Goal: Find specific fact: Find specific fact

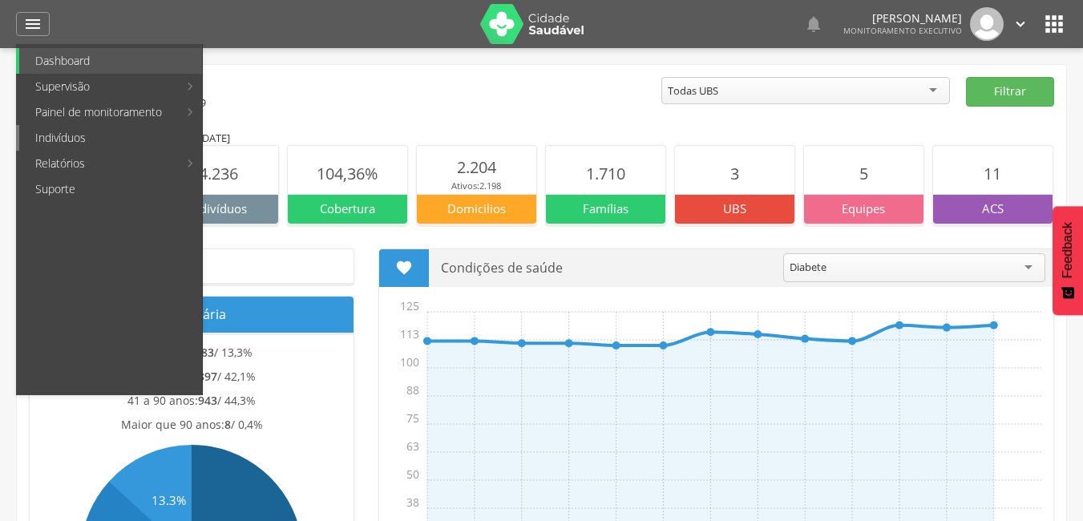
click at [80, 137] on link "Indivíduos" at bounding box center [110, 138] width 183 height 26
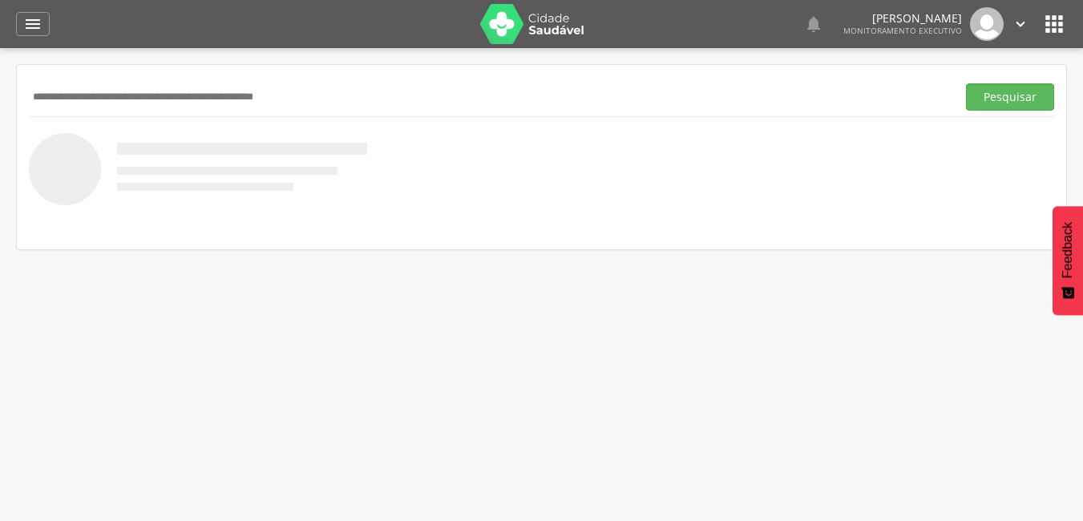
click at [77, 104] on input "text" at bounding box center [489, 96] width 921 height 27
type input "********"
click at [966, 83] on button "Pesquisar" at bounding box center [1010, 96] width 88 height 27
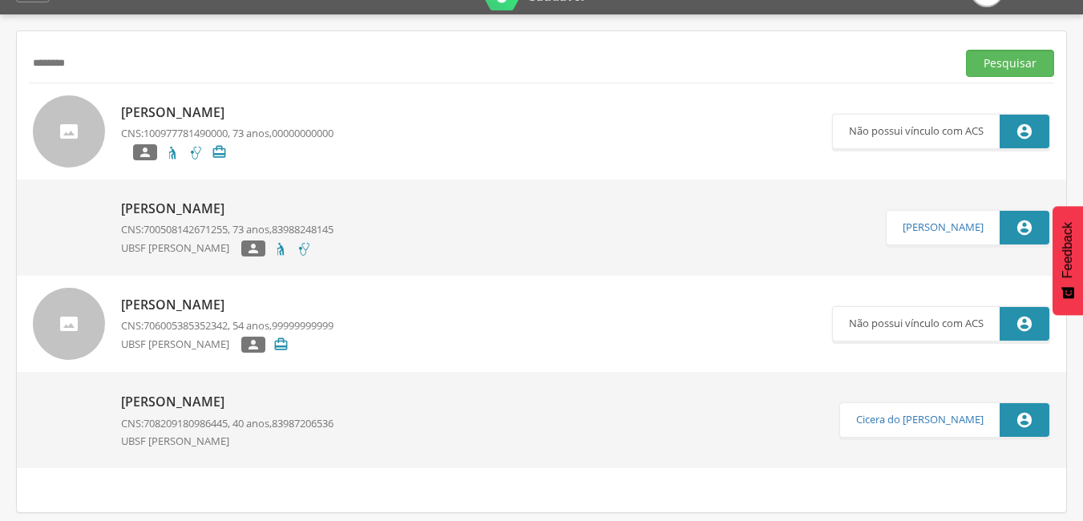
scroll to position [48, 0]
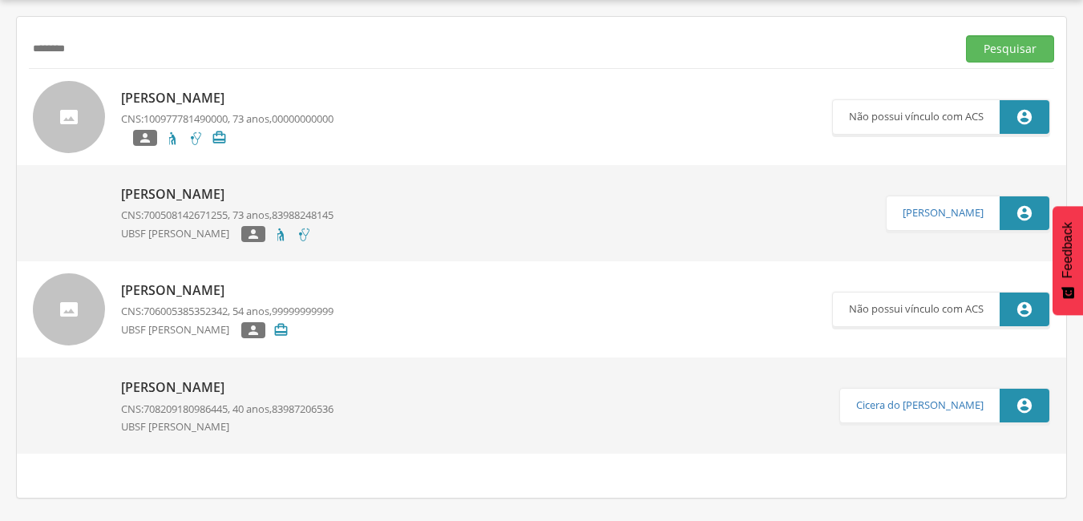
click at [199, 385] on p "[PERSON_NAME]" at bounding box center [227, 387] width 212 height 18
type input "**********"
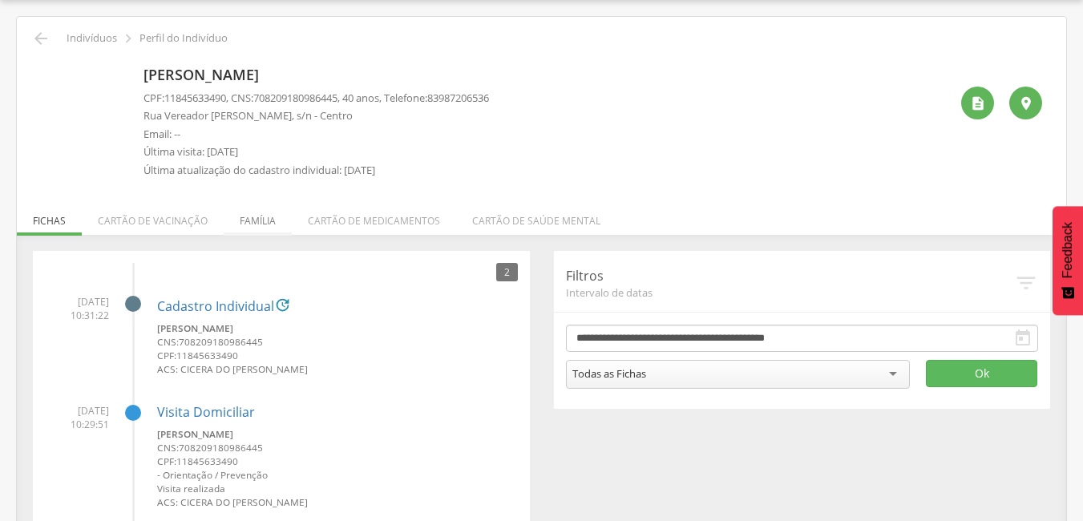
click at [249, 219] on li "Família" at bounding box center [258, 217] width 68 height 38
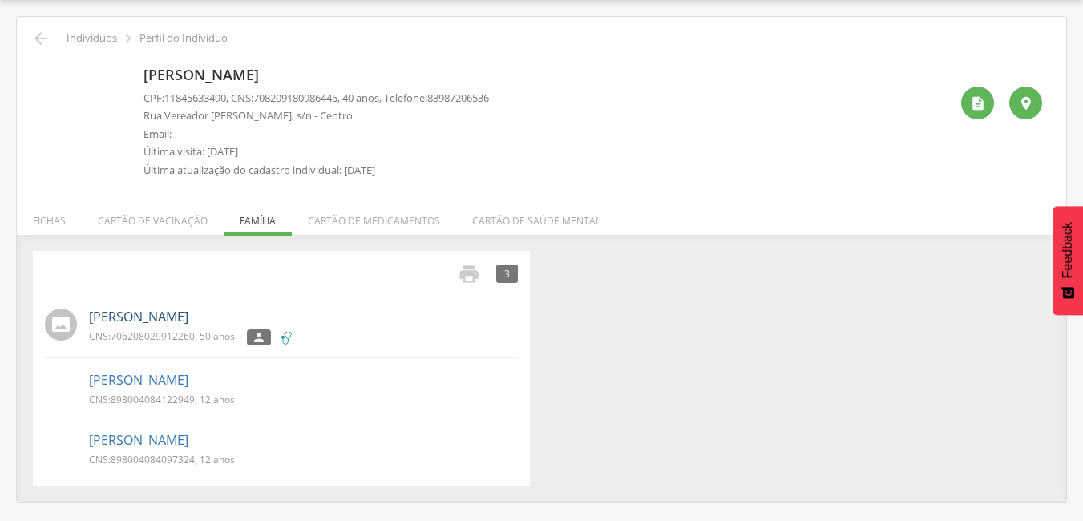
click at [154, 312] on link "[PERSON_NAME]" at bounding box center [138, 317] width 99 height 18
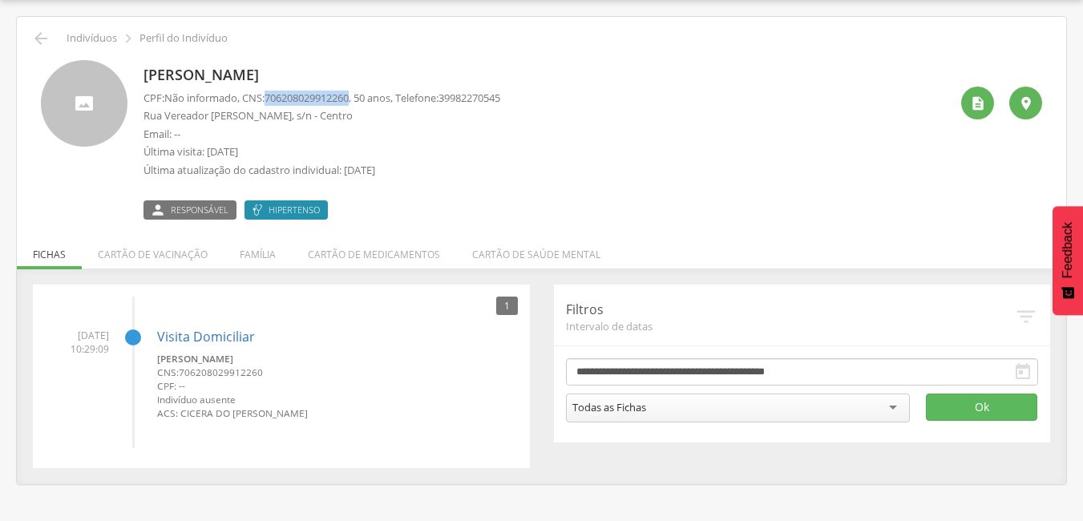
drag, startPoint x: 271, startPoint y: 96, endPoint x: 362, endPoint y: 98, distance: 91.4
click at [362, 98] on p "CPF: Não informado , CNS: [PHONE_NUMBER] , 50 anos, Telefone: [PHONE_NUMBER]" at bounding box center [321, 98] width 357 height 15
copy span "706208029912260"
